Goal: Task Accomplishment & Management: Manage account settings

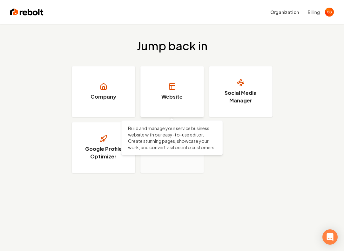
click at [161, 88] on link "Website" at bounding box center [173, 91] width 64 height 51
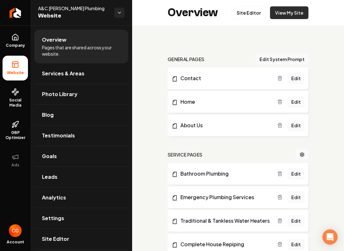
click at [292, 18] on link "View My Site" at bounding box center [289, 12] width 38 height 13
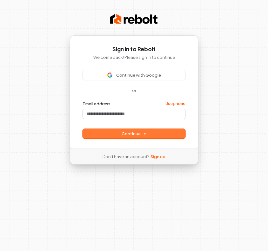
click at [136, 132] on span "Continue" at bounding box center [133, 134] width 25 height 6
click at [139, 136] on button "Continue" at bounding box center [134, 134] width 102 height 10
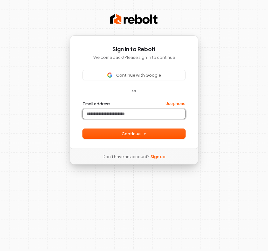
type input "*"
click at [83, 101] on button "submit" at bounding box center [83, 101] width 0 height 0
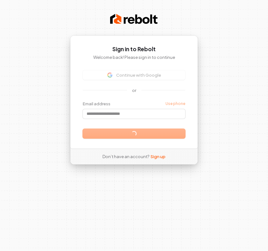
type input "**********"
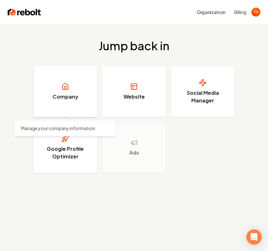
click at [90, 102] on link "Company" at bounding box center [65, 91] width 64 height 51
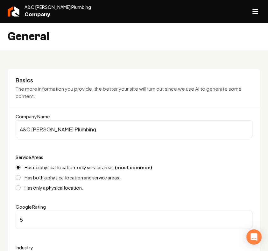
click at [225, 28] on div "General" at bounding box center [134, 37] width 268 height 28
